Goal: Task Accomplishment & Management: Use online tool/utility

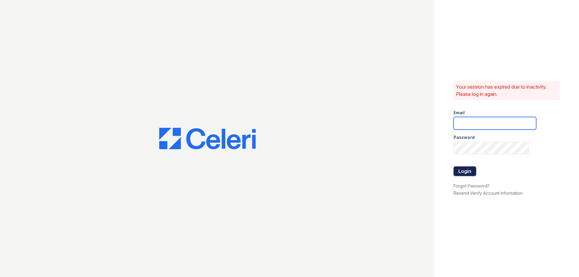
type input "theplace2@cafmanagement.com"
click at [461, 172] on button "Login" at bounding box center [464, 171] width 23 height 10
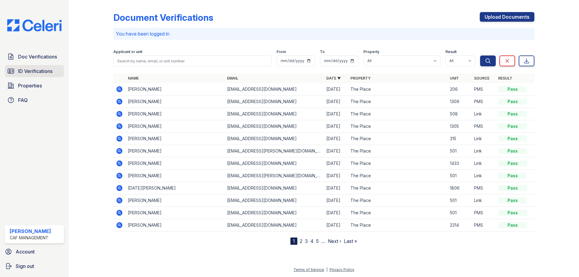
click at [36, 72] on span "ID Verifications" at bounding box center [35, 70] width 34 height 7
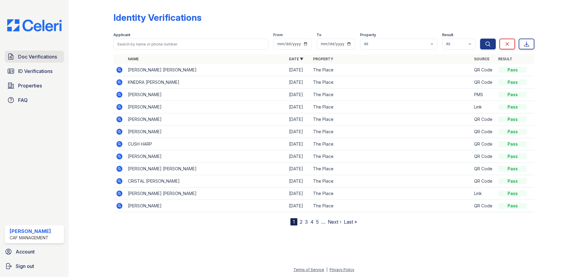
click at [33, 55] on span "Doc Verifications" at bounding box center [37, 56] width 39 height 7
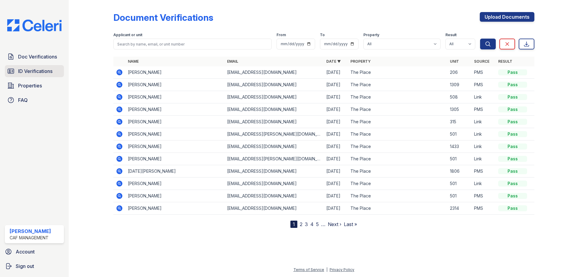
click at [34, 67] on span "ID Verifications" at bounding box center [35, 70] width 34 height 7
